Goal: Information Seeking & Learning: Learn about a topic

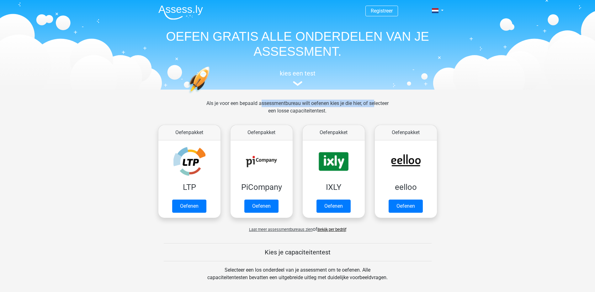
drag, startPoint x: 249, startPoint y: 104, endPoint x: 369, endPoint y: 101, distance: 120.2
click at [369, 101] on div "Als je voor een bepaald assessmentbureau wilt oefenen kies je die hier, of sele…" at bounding box center [297, 111] width 192 height 23
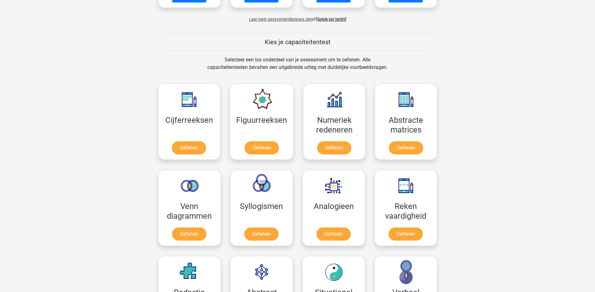
scroll to position [220, 0]
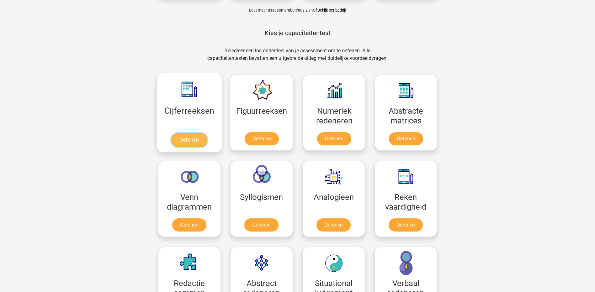
click at [191, 139] on link "Oefenen" at bounding box center [189, 140] width 36 height 14
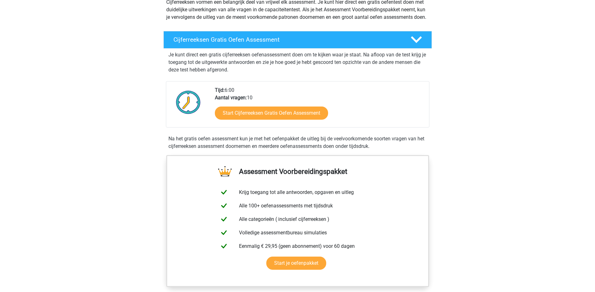
scroll to position [94, 0]
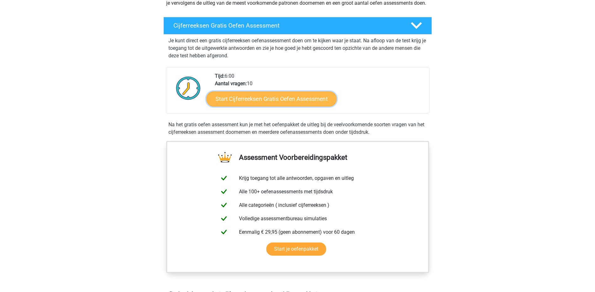
click at [245, 106] on link "Start Cijferreeksen Gratis Oefen Assessment" at bounding box center [271, 98] width 130 height 15
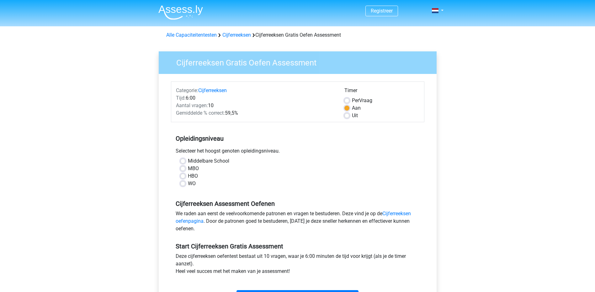
click at [184, 158] on div "Middelbare School" at bounding box center [297, 161] width 235 height 8
click at [188, 161] on label "Middelbare School" at bounding box center [208, 161] width 41 height 8
click at [184, 161] on input "Middelbare School" at bounding box center [182, 160] width 5 height 6
radio input "true"
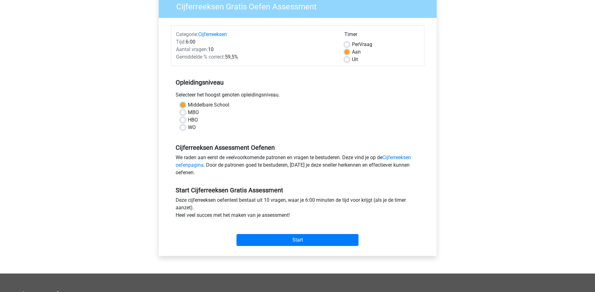
scroll to position [63, 0]
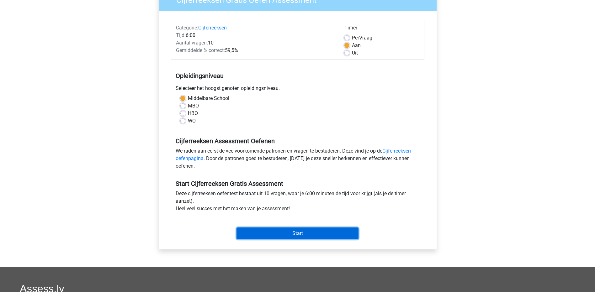
click at [317, 236] on input "Start" at bounding box center [297, 234] width 122 height 12
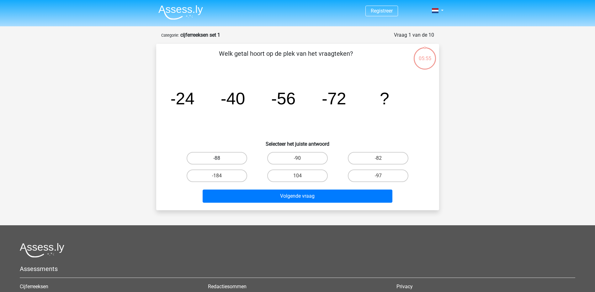
click at [232, 156] on label "-88" at bounding box center [217, 158] width 61 height 13
click at [221, 158] on input "-88" at bounding box center [219, 160] width 4 height 4
radio input "true"
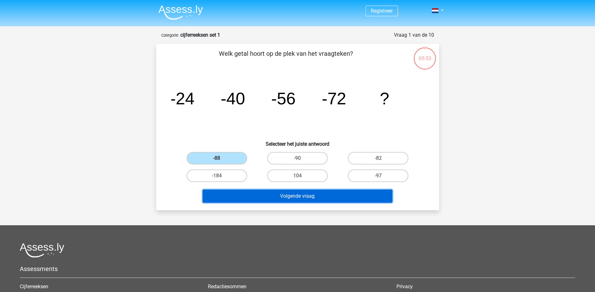
click at [309, 198] on button "Volgende vraag" at bounding box center [298, 196] width 190 height 13
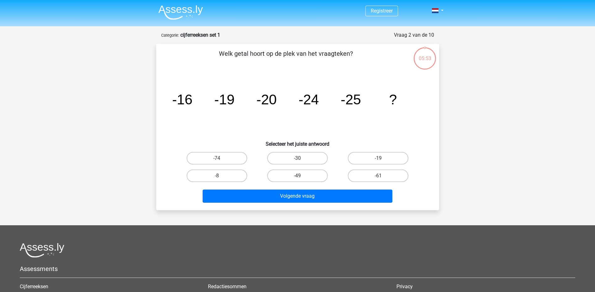
scroll to position [31, 0]
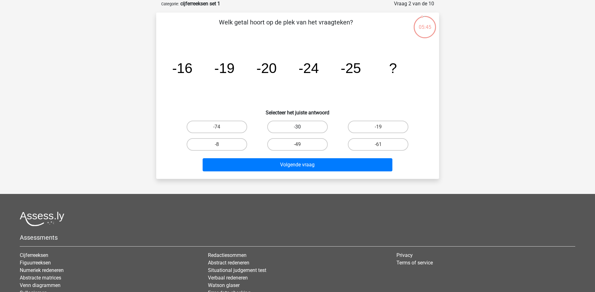
click at [314, 131] on label "-30" at bounding box center [297, 127] width 61 height 13
click at [301, 131] on input "-30" at bounding box center [299, 129] width 4 height 4
radio input "true"
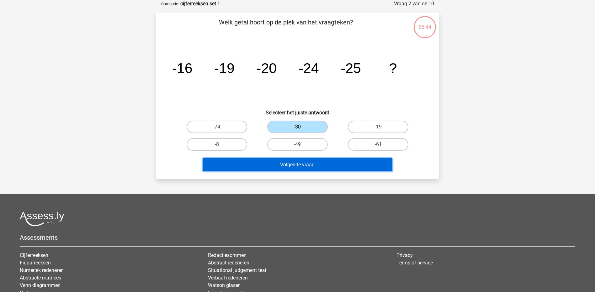
click at [305, 164] on button "Volgende vraag" at bounding box center [298, 164] width 190 height 13
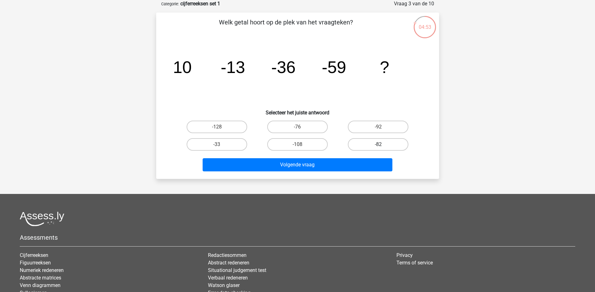
click at [375, 146] on label "-82" at bounding box center [378, 144] width 61 height 13
click at [378, 146] on input "-82" at bounding box center [380, 147] width 4 height 4
radio input "true"
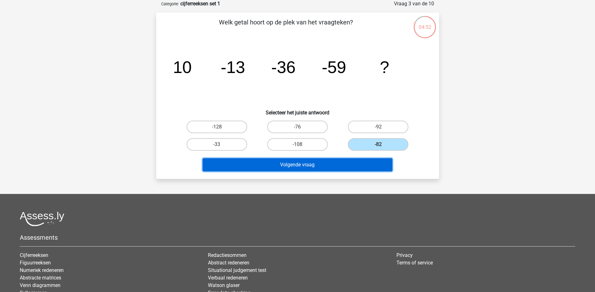
click at [343, 165] on button "Volgende vraag" at bounding box center [298, 164] width 190 height 13
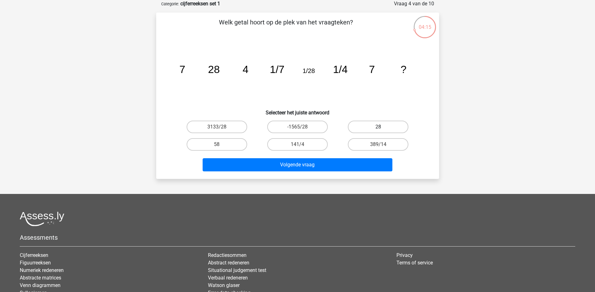
click at [374, 123] on label "28" at bounding box center [378, 127] width 61 height 13
click at [378, 127] on input "28" at bounding box center [380, 129] width 4 height 4
radio input "true"
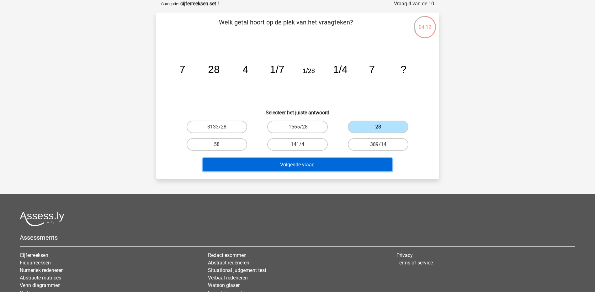
click at [311, 168] on button "Volgende vraag" at bounding box center [298, 164] width 190 height 13
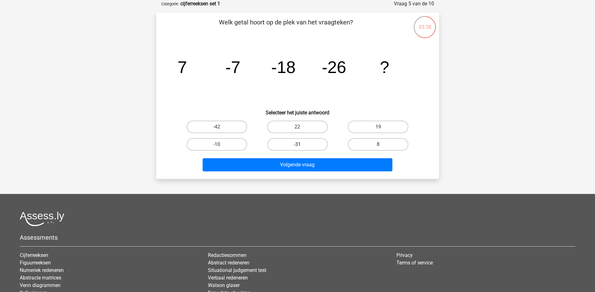
click at [289, 145] on label "-31" at bounding box center [297, 144] width 61 height 13
click at [297, 145] on input "-31" at bounding box center [299, 147] width 4 height 4
radio input "true"
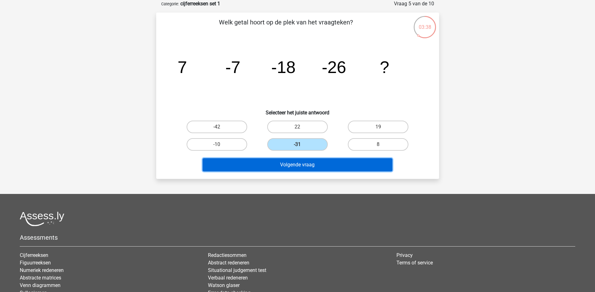
click at [290, 166] on button "Volgende vraag" at bounding box center [298, 164] width 190 height 13
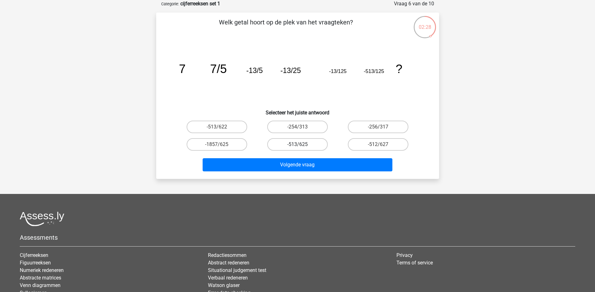
click at [308, 145] on label "-513/625" at bounding box center [297, 144] width 61 height 13
click at [301, 145] on input "-513/625" at bounding box center [299, 147] width 4 height 4
radio input "true"
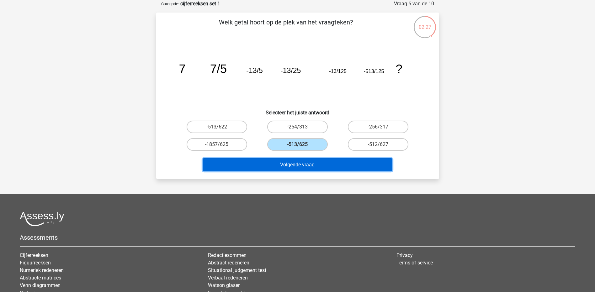
click at [294, 166] on button "Volgende vraag" at bounding box center [298, 164] width 190 height 13
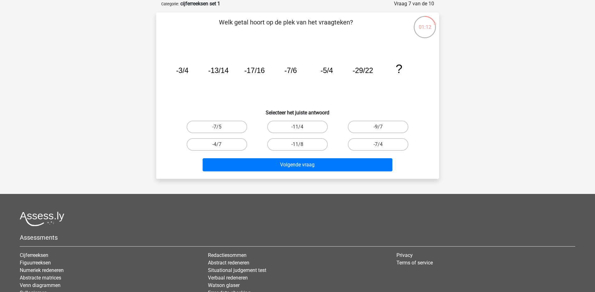
click at [379, 127] on input "-9/7" at bounding box center [380, 129] width 4 height 4
radio input "true"
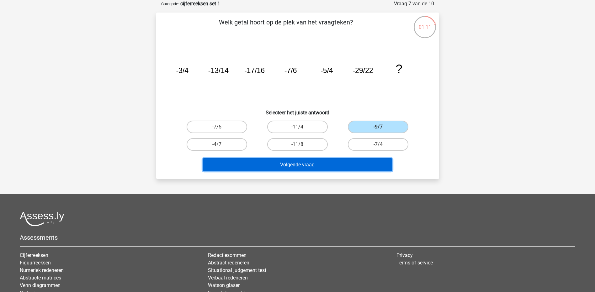
click at [349, 170] on button "Volgende vraag" at bounding box center [298, 164] width 190 height 13
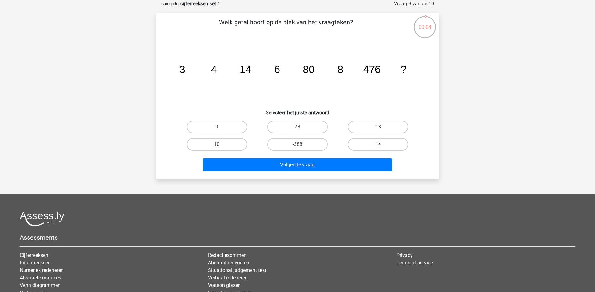
click at [223, 146] on label "10" at bounding box center [217, 144] width 61 height 13
click at [221, 146] on input "10" at bounding box center [219, 147] width 4 height 4
radio input "true"
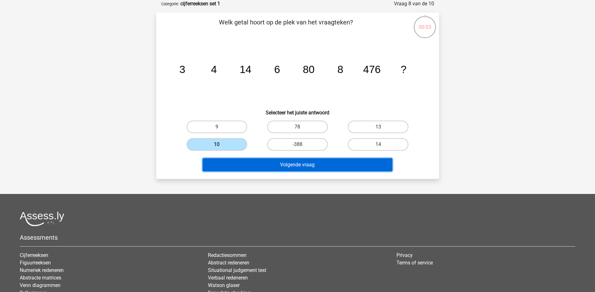
click at [313, 169] on button "Volgende vraag" at bounding box center [298, 164] width 190 height 13
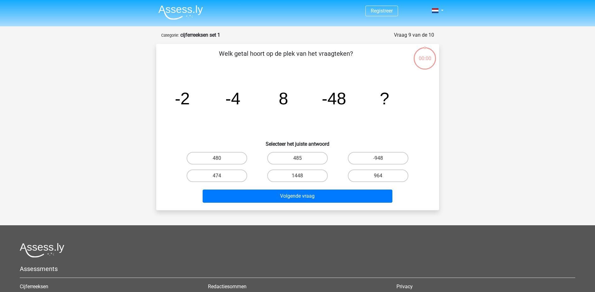
scroll to position [31, 0]
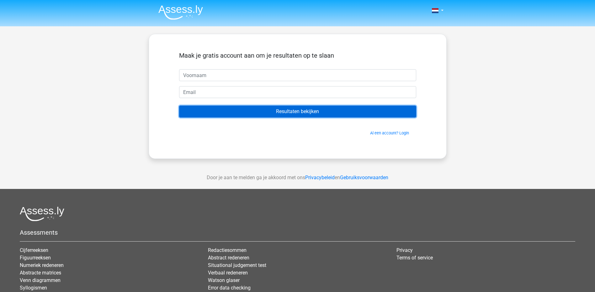
click at [314, 112] on input "Resultaten bekijken" at bounding box center [297, 112] width 237 height 12
